Goal: Task Accomplishment & Management: Manage account settings

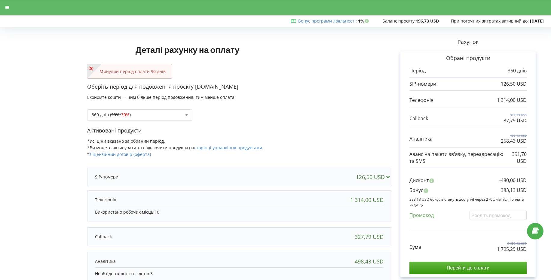
click at [7, 10] on div at bounding box center [7, 7] width 11 height 8
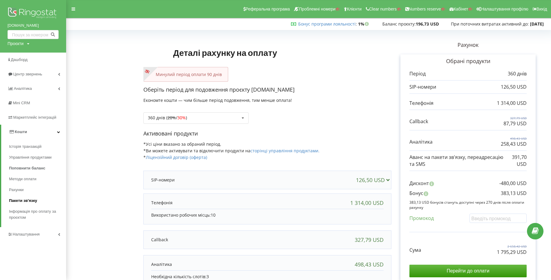
click at [26, 202] on span "Пакети зв'язку" at bounding box center [23, 201] width 28 height 6
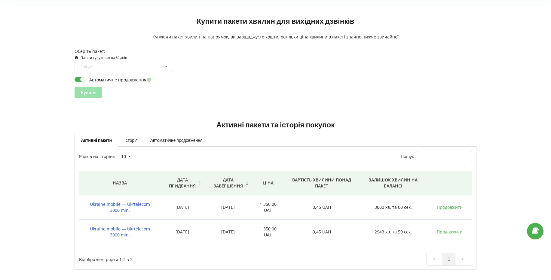
scroll to position [39, 0]
click at [138, 143] on link "Історія" at bounding box center [131, 140] width 26 height 13
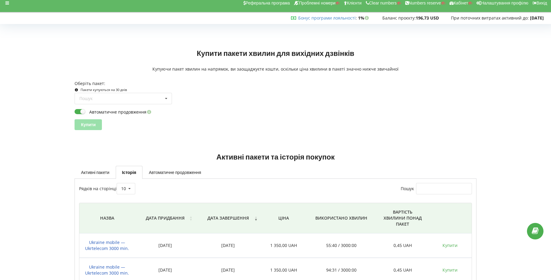
scroll to position [0, 0]
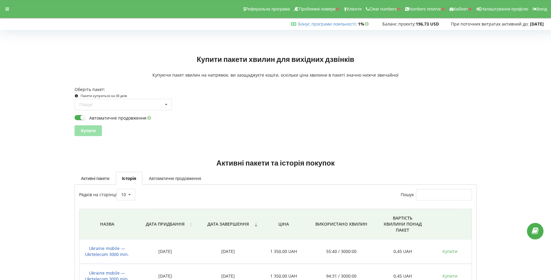
click at [163, 177] on link "Автоматичне продовження" at bounding box center [175, 178] width 65 height 13
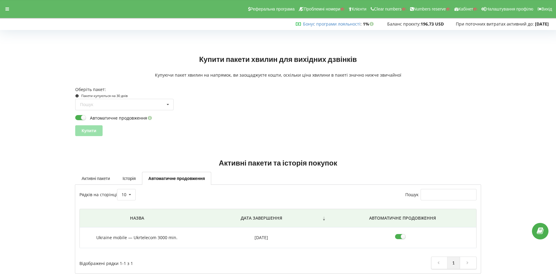
click at [97, 176] on link "Активні пакети" at bounding box center [95, 178] width 41 height 13
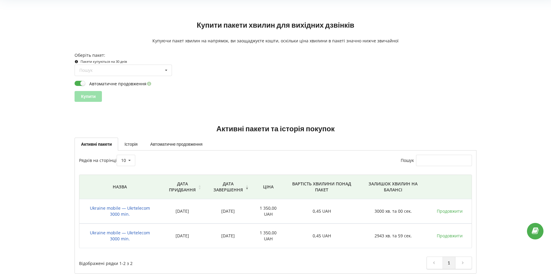
scroll to position [39, 0]
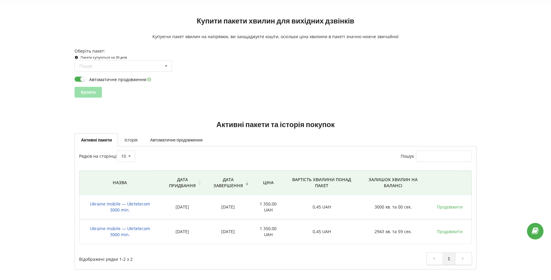
click at [135, 139] on link "Історія" at bounding box center [131, 140] width 26 height 13
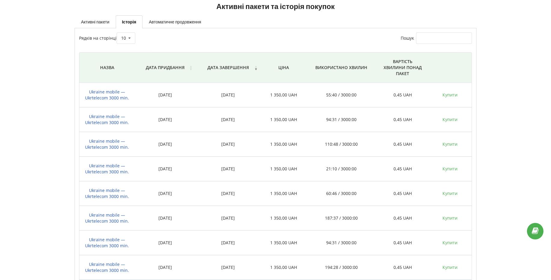
scroll to position [134, 0]
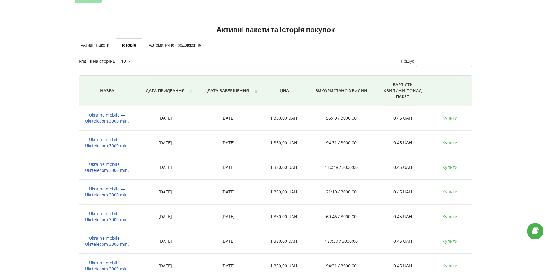
click at [399, 39] on div "Активні пакети Історія Автоматичне продовження" at bounding box center [276, 45] width 402 height 13
click at [169, 44] on link "Автоматичне продовження" at bounding box center [175, 45] width 65 height 13
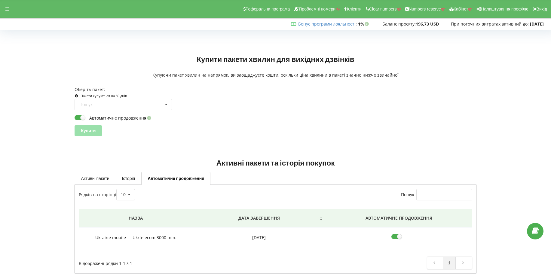
scroll to position [0, 0]
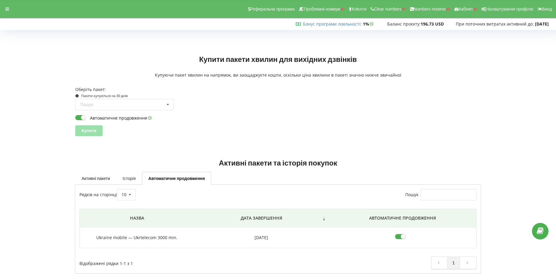
click at [135, 179] on link "Історія" at bounding box center [129, 178] width 26 height 13
